Goal: Find specific fact: Find specific fact

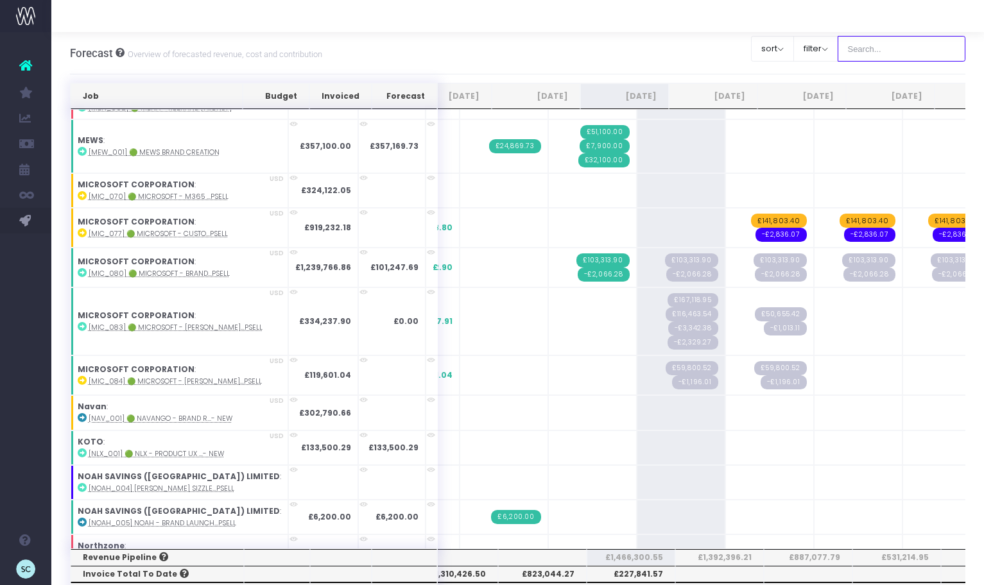
click at [873, 49] on input "text" at bounding box center [902, 49] width 128 height 26
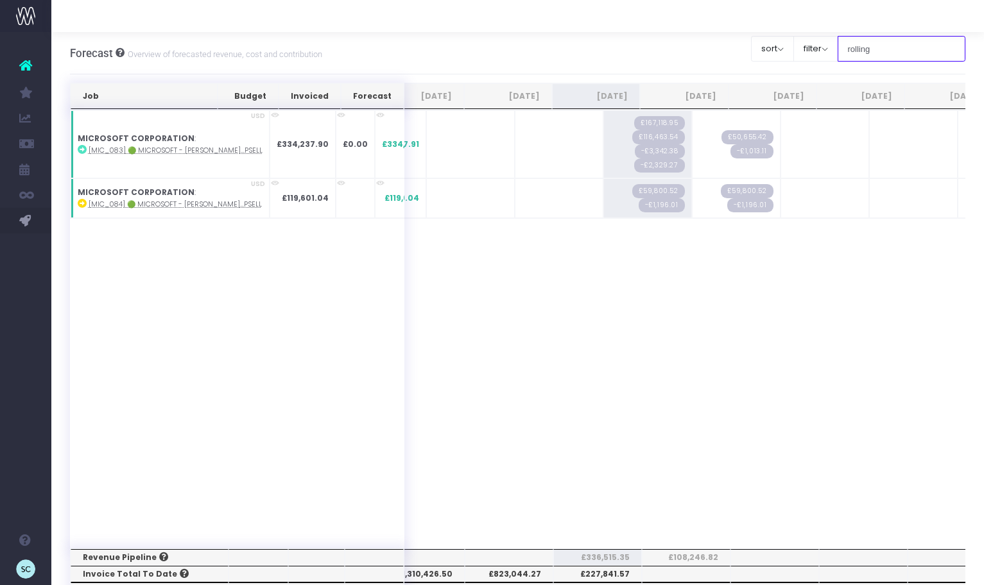
click at [902, 50] on input "rolling" at bounding box center [902, 49] width 128 height 26
drag, startPoint x: 899, startPoint y: 50, endPoint x: 854, endPoint y: 50, distance: 44.9
click at [854, 50] on div "Clear Filters sort Sort by Job Name Desc Sort by Client Name Asc filter By Acco…" at bounding box center [858, 49] width 215 height 32
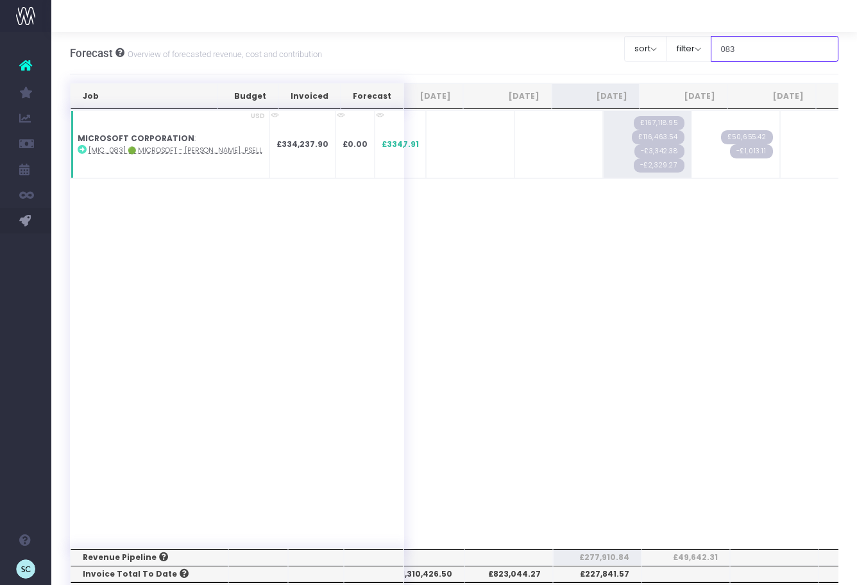
type input "083"
drag, startPoint x: 589, startPoint y: 575, endPoint x: 637, endPoint y: 576, distance: 48.8
click at [637, 576] on th "£227,841.57" at bounding box center [597, 574] width 89 height 17
copy th "227,841.57"
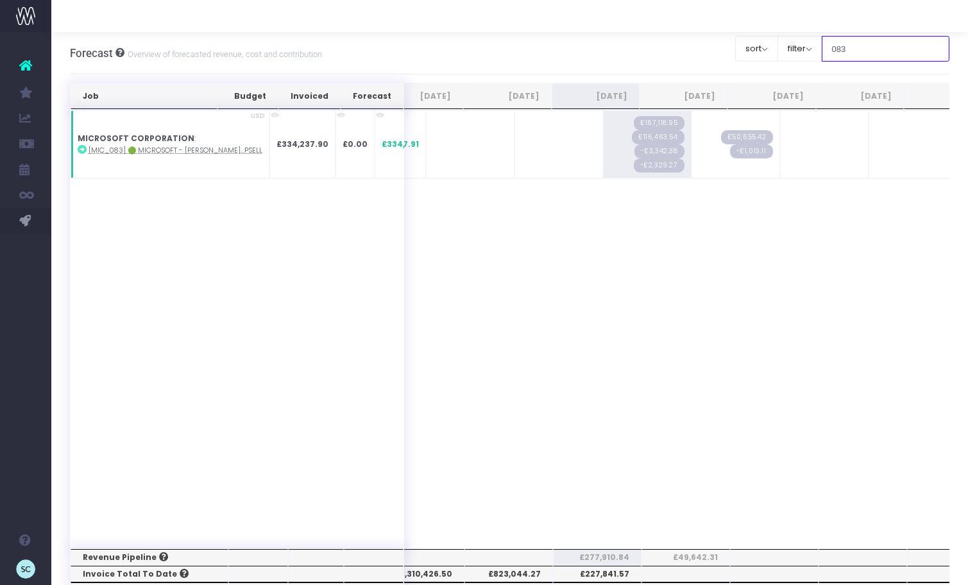
drag, startPoint x: 870, startPoint y: 47, endPoint x: 854, endPoint y: 47, distance: 15.4
click at [854, 47] on input "083" at bounding box center [886, 49] width 128 height 26
click at [590, 574] on th "£227,841.57" at bounding box center [597, 574] width 89 height 17
drag, startPoint x: 582, startPoint y: 573, endPoint x: 632, endPoint y: 576, distance: 49.5
click at [632, 576] on th "£227,841.57" at bounding box center [597, 574] width 89 height 17
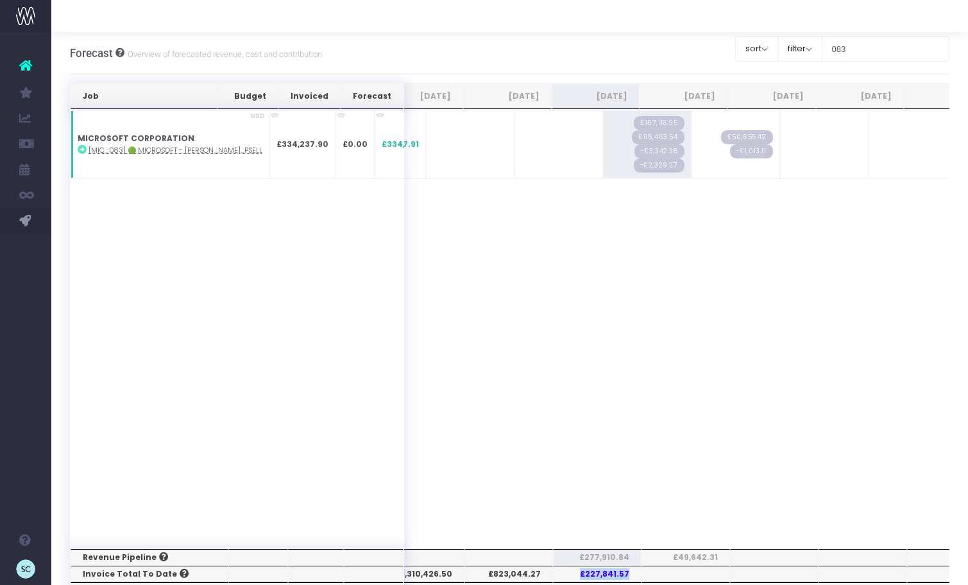
copy th "£227,841.57"
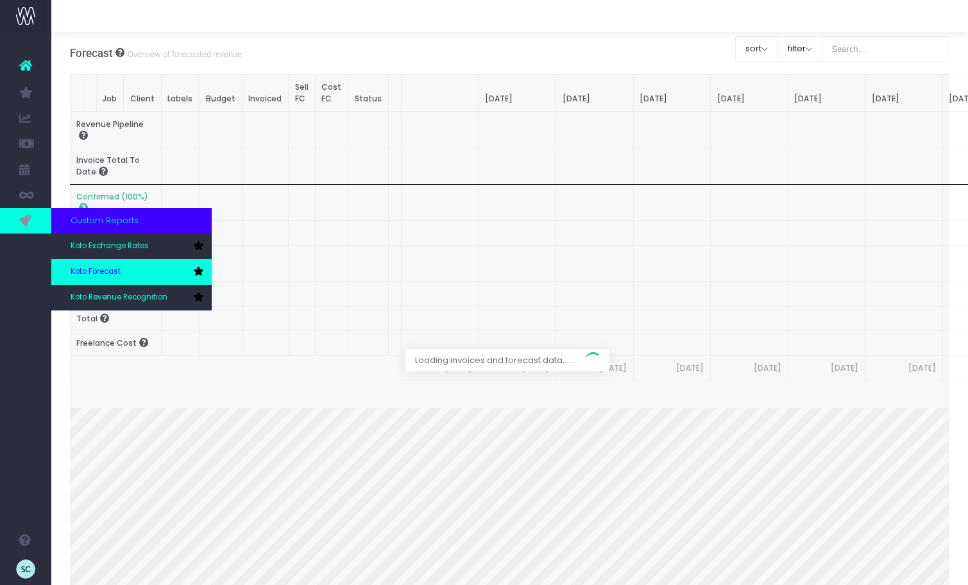
click at [117, 275] on span "Koto Forecast" at bounding box center [96, 272] width 50 height 12
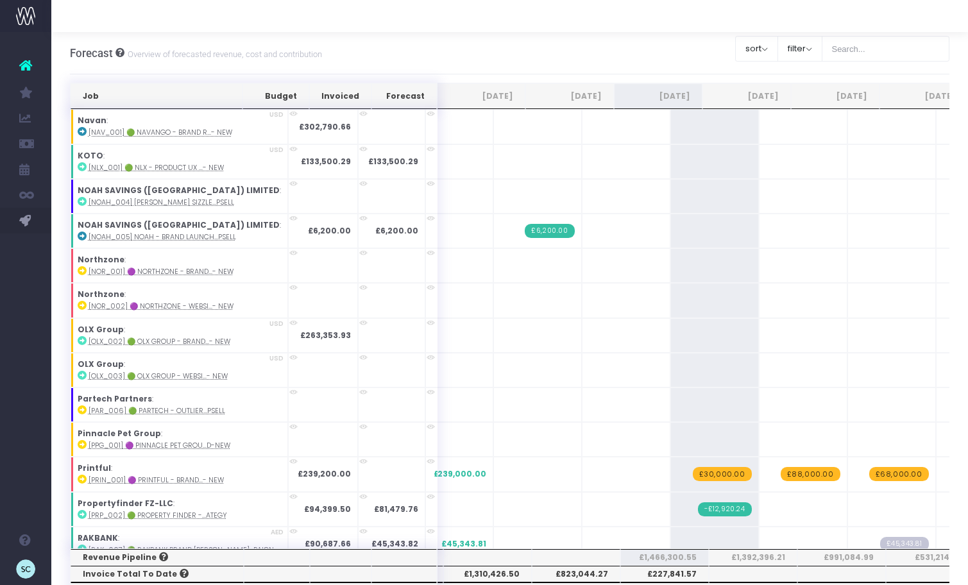
scroll to position [2029, 1]
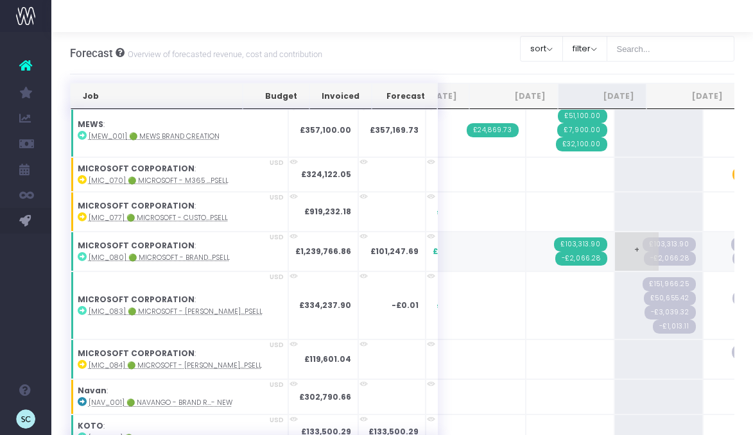
scroll to position [1859, 0]
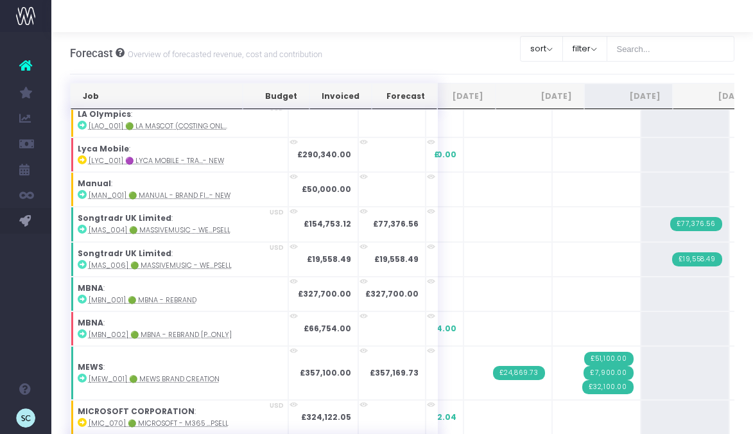
scroll to position [0, 62]
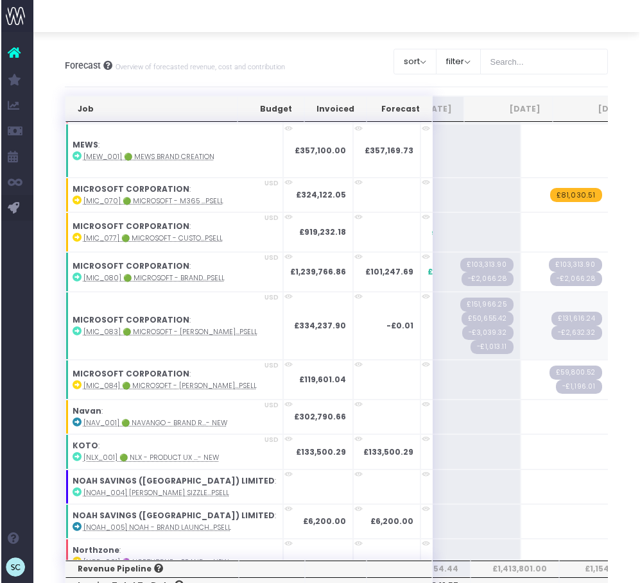
scroll to position [1833, 235]
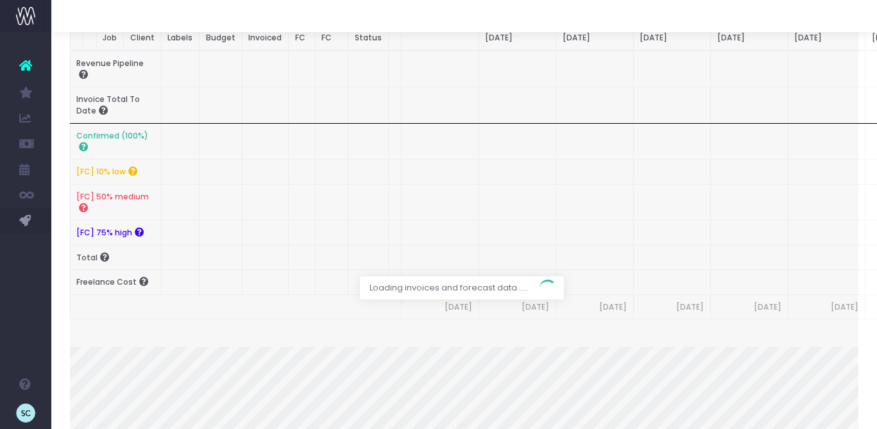
scroll to position [64, 0]
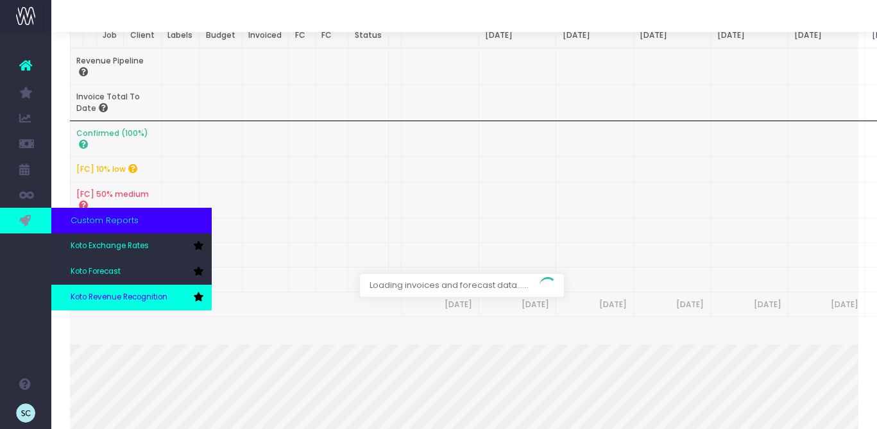
click at [116, 296] on span "Koto Revenue Recognition" at bounding box center [119, 298] width 97 height 12
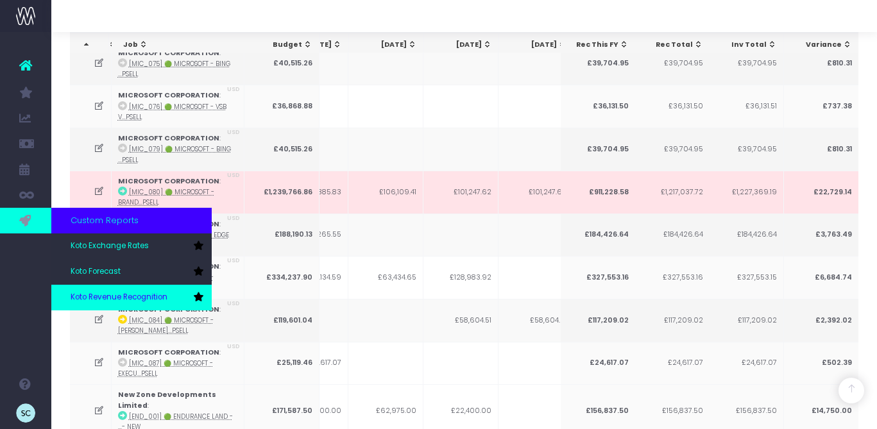
click at [116, 300] on span "Koto Revenue Recognition" at bounding box center [119, 298] width 97 height 12
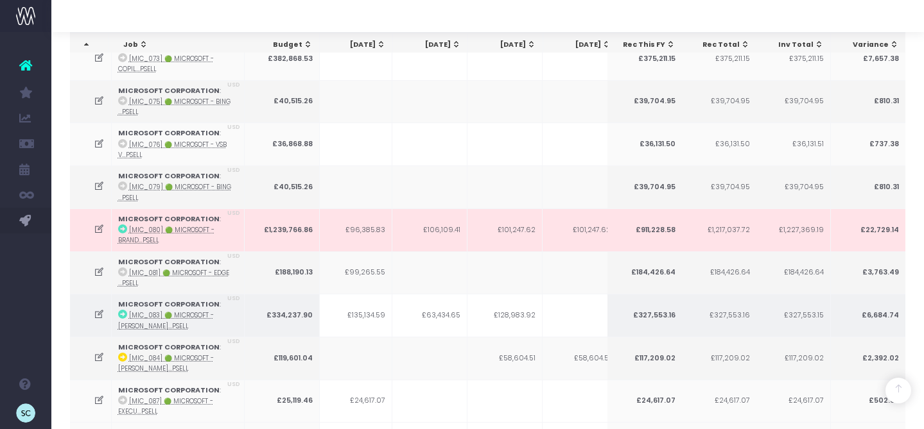
scroll to position [0, 236]
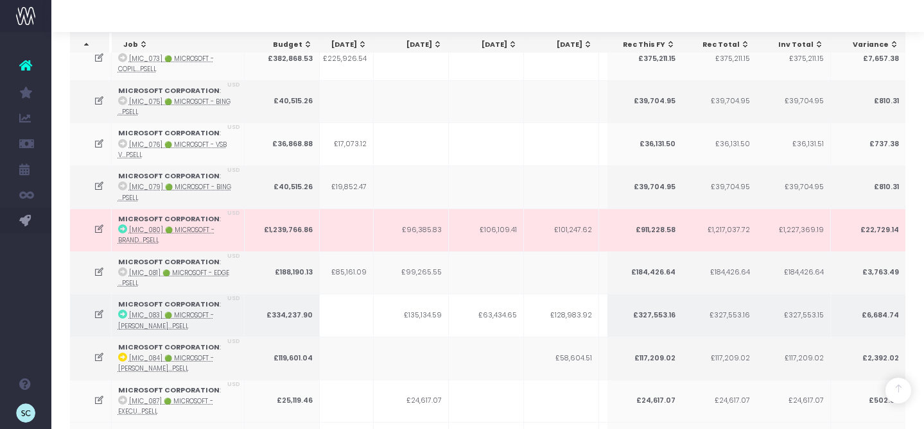
click at [194, 311] on abbr "[MIC_083] 🟢 Microsoft - [PERSON_NAME]...psell" at bounding box center [166, 320] width 96 height 19
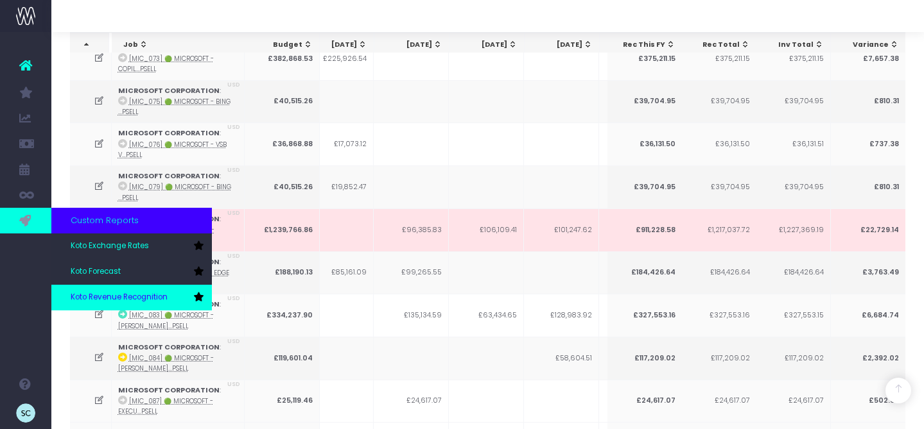
click at [95, 300] on span "Koto Revenue Recognition" at bounding box center [119, 298] width 97 height 12
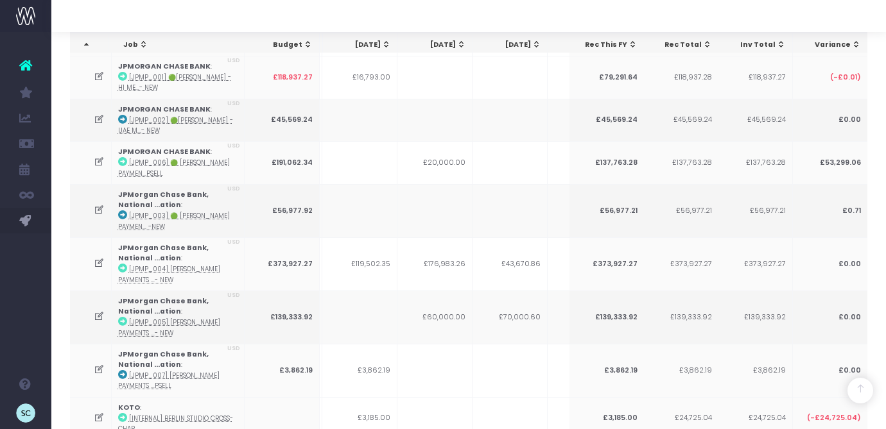
scroll to position [787, 0]
